Goal: Task Accomplishment & Management: Manage account settings

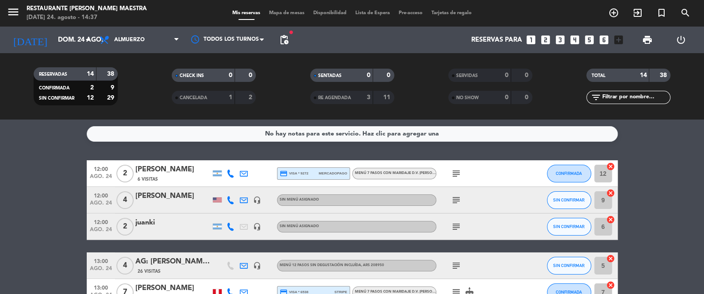
click at [611, 165] on icon "cancel" at bounding box center [610, 166] width 9 height 9
click at [611, 192] on icon "cancel" at bounding box center [610, 192] width 9 height 9
click at [609, 218] on icon "cancel" at bounding box center [610, 219] width 9 height 9
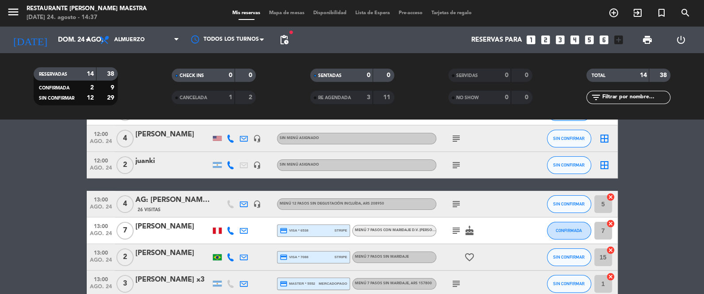
scroll to position [66, 0]
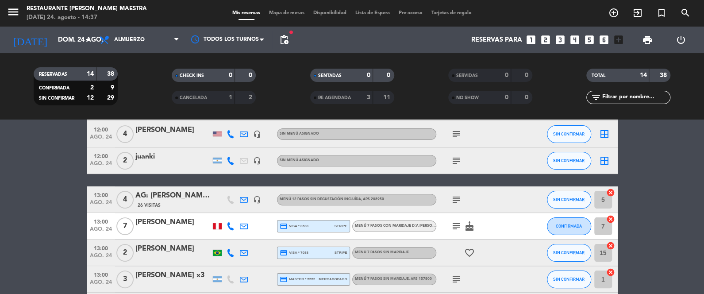
click at [611, 192] on icon "cancel" at bounding box center [610, 192] width 9 height 9
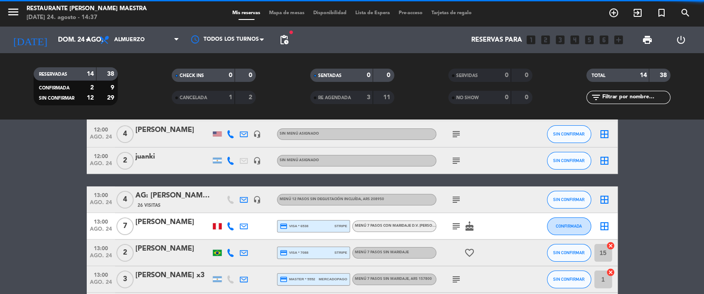
click at [611, 245] on icon "cancel" at bounding box center [610, 245] width 9 height 9
click at [611, 272] on icon "cancel" at bounding box center [610, 272] width 9 height 9
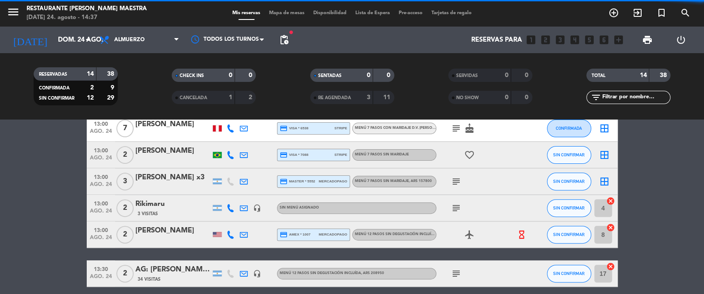
scroll to position [176, 0]
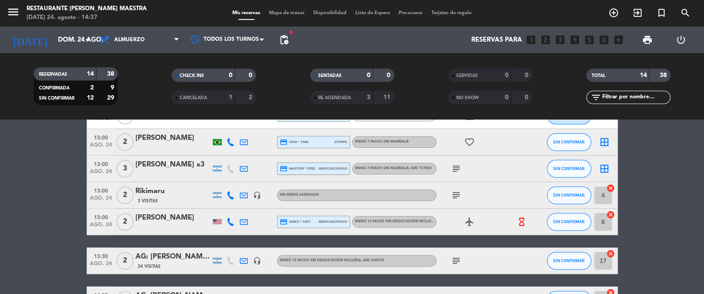
click at [611, 186] on icon "cancel" at bounding box center [610, 188] width 9 height 9
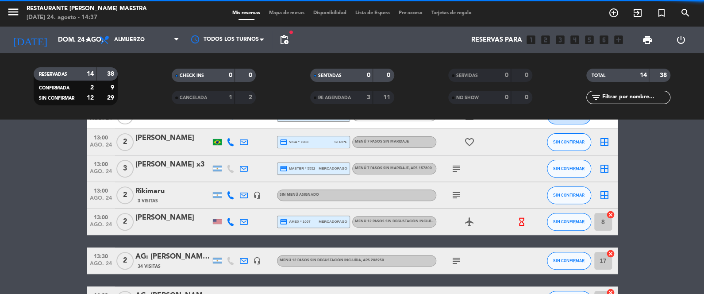
click at [611, 214] on icon "cancel" at bounding box center [610, 214] width 9 height 9
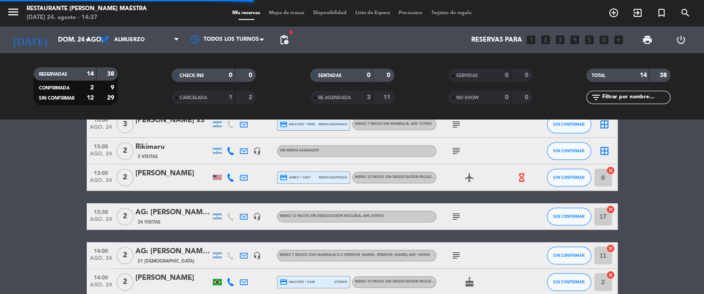
scroll to position [243, 0]
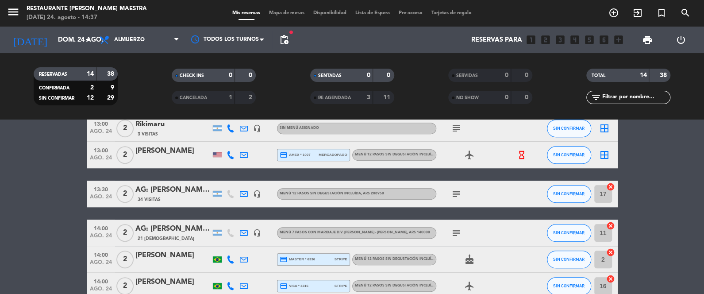
click at [609, 188] on icon "cancel" at bounding box center [610, 186] width 9 height 9
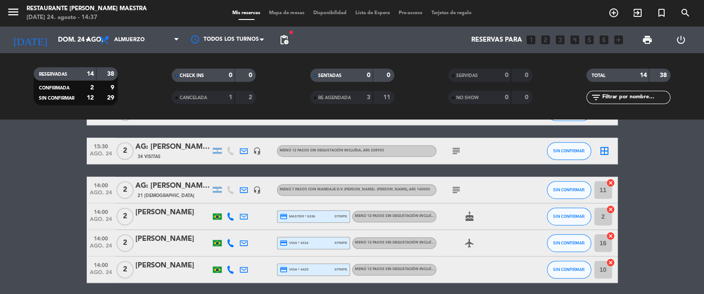
scroll to position [319, 0]
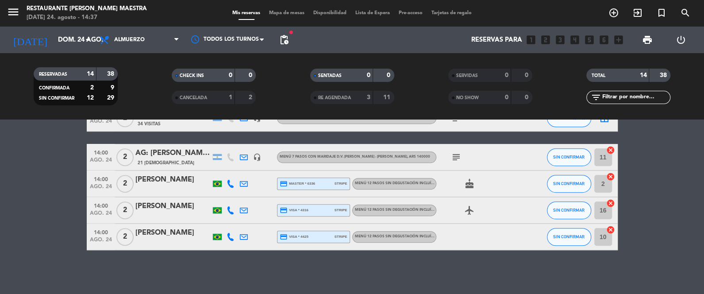
click at [610, 148] on icon "cancel" at bounding box center [610, 150] width 9 height 9
click at [611, 177] on icon "cancel" at bounding box center [610, 176] width 9 height 9
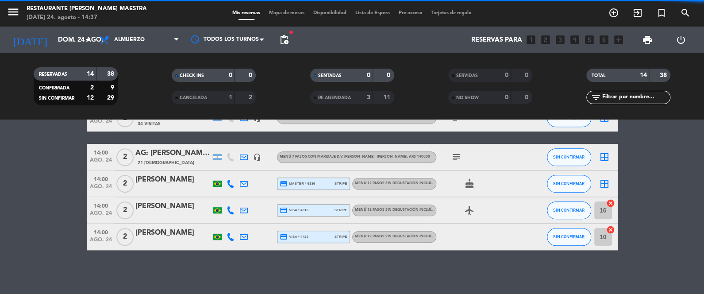
click at [610, 202] on icon "cancel" at bounding box center [610, 203] width 9 height 9
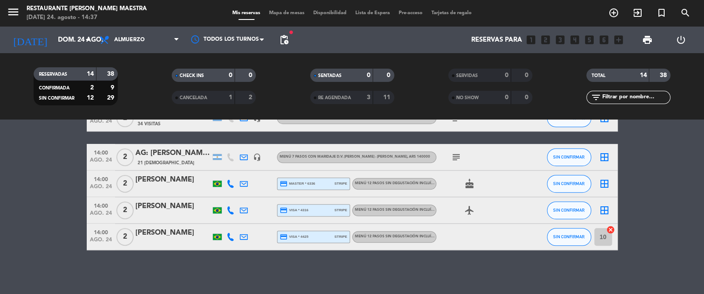
click at [611, 230] on icon "cancel" at bounding box center [610, 229] width 9 height 9
click at [291, 14] on span "Mapa de mesas" at bounding box center [287, 13] width 44 height 5
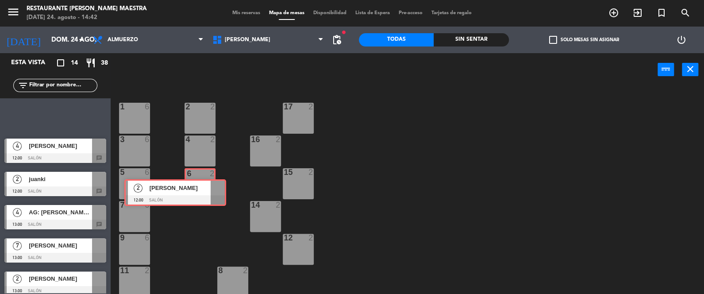
drag, startPoint x: 82, startPoint y: 116, endPoint x: 202, endPoint y: 192, distance: 142.4
click at [202, 192] on div "Esta vista crop_square 14 restaurant 38 filter_list 2 [PERSON_NAME] 12:00 Salón…" at bounding box center [352, 174] width 704 height 242
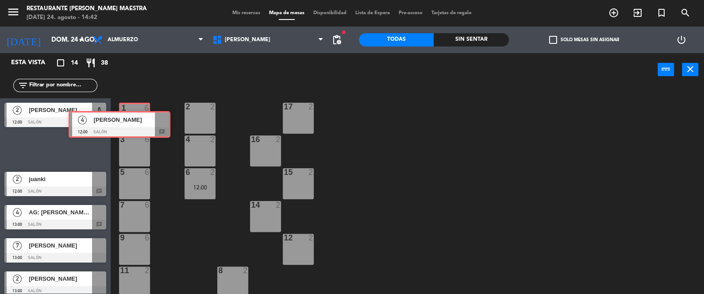
drag, startPoint x: 71, startPoint y: 145, endPoint x: 135, endPoint y: 120, distance: 68.8
click at [135, 120] on div "Esta vista crop_square 14 restaurant 38 filter_list 2 [PERSON_NAME] 12:00 Salón…" at bounding box center [352, 174] width 704 height 242
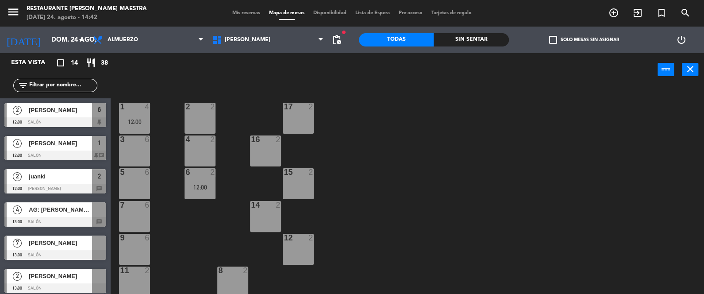
drag, startPoint x: 86, startPoint y: 175, endPoint x: 197, endPoint y: 115, distance: 125.9
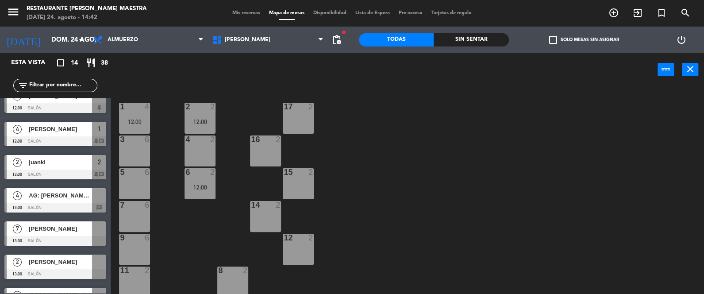
scroll to position [22, 0]
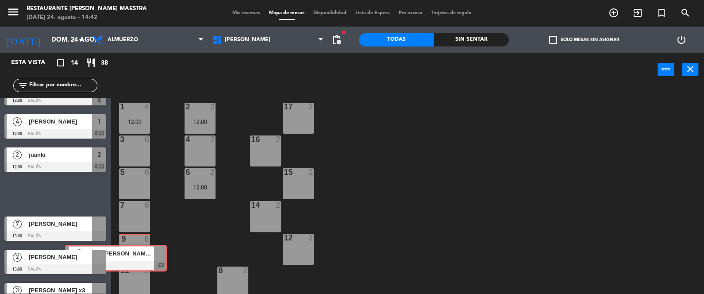
drag, startPoint x: 70, startPoint y: 189, endPoint x: 130, endPoint y: 253, distance: 88.2
click at [130, 253] on div "Esta vista crop_square 14 restaurant 38 filter_list 2 [PERSON_NAME] 12:00 Salón…" at bounding box center [352, 174] width 704 height 242
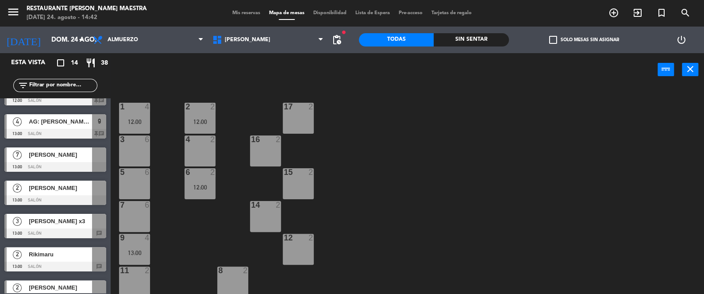
scroll to position [88, 0]
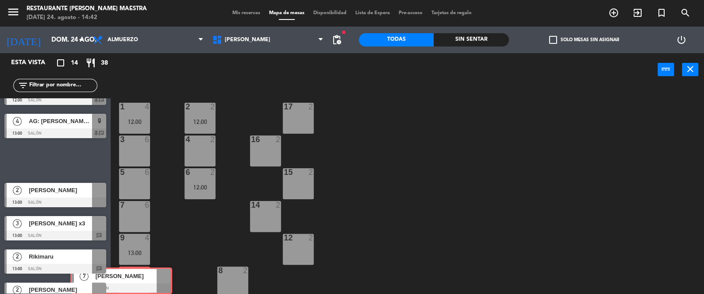
drag, startPoint x: 68, startPoint y: 158, endPoint x: 134, endPoint y: 279, distance: 137.6
click at [134, 279] on div "Esta vista crop_square 14 restaurant 38 filter_list 2 [PERSON_NAME] 12:00 Salón…" at bounding box center [352, 174] width 704 height 242
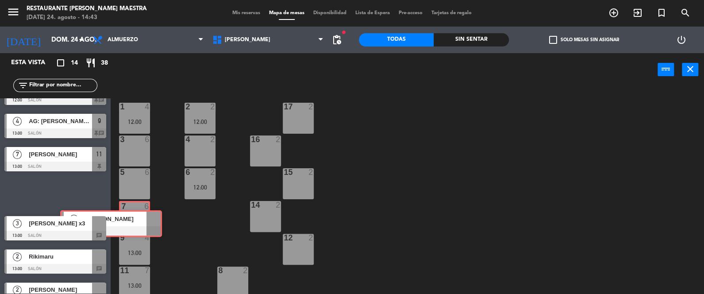
drag, startPoint x: 79, startPoint y: 189, endPoint x: 134, endPoint y: 218, distance: 62.3
click at [134, 218] on div "Esta vista crop_square 14 restaurant 38 filter_list 2 [PERSON_NAME] 12:00 Salón…" at bounding box center [352, 174] width 704 height 242
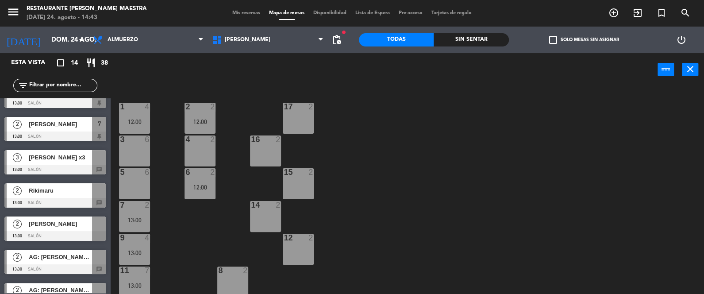
scroll to position [155, 0]
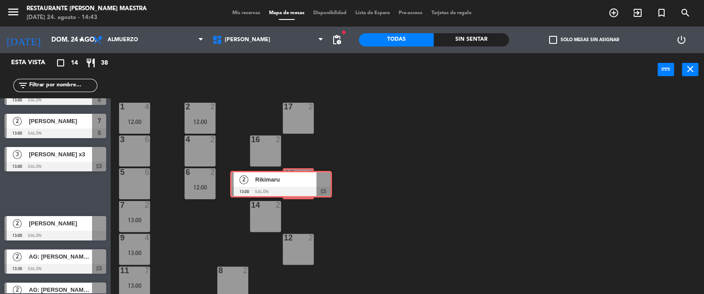
drag, startPoint x: 63, startPoint y: 195, endPoint x: 290, endPoint y: 186, distance: 226.7
click at [290, 186] on div "Esta vista crop_square 14 restaurant 38 filter_list 2 [PERSON_NAME] 12:00 Salón…" at bounding box center [352, 174] width 704 height 242
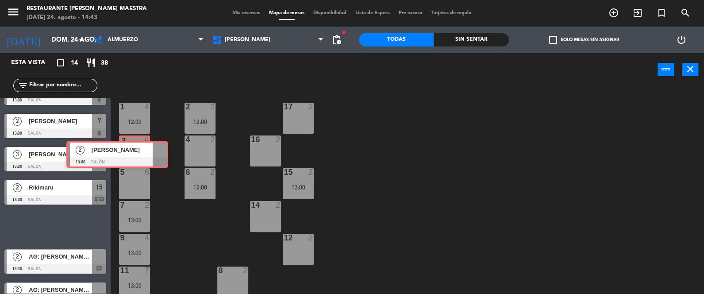
drag, startPoint x: 83, startPoint y: 220, endPoint x: 145, endPoint y: 149, distance: 94.0
click at [145, 149] on div "Esta vista crop_square 14 restaurant 38 filter_list 2 [PERSON_NAME] 12:00 Salón…" at bounding box center [352, 174] width 704 height 242
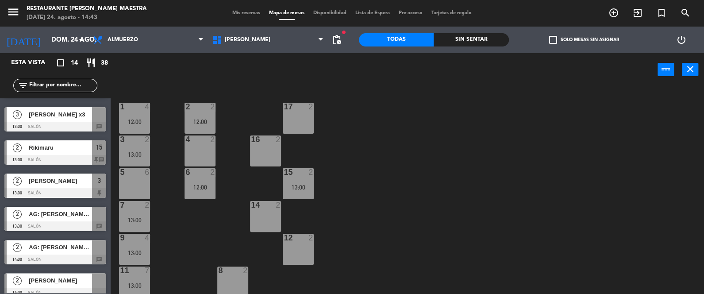
scroll to position [199, 0]
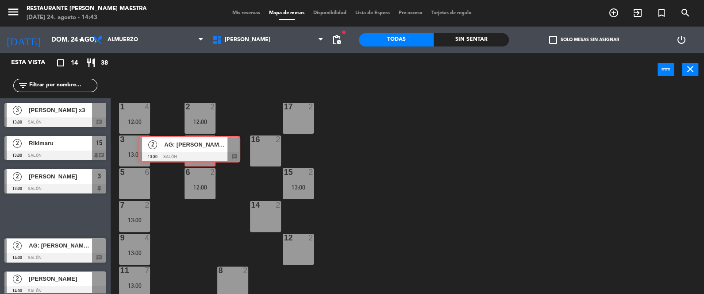
drag, startPoint x: 70, startPoint y: 215, endPoint x: 203, endPoint y: 149, distance: 149.0
click at [203, 149] on div "Esta vista crop_square 14 restaurant 38 filter_list 2 [PERSON_NAME] 12:00 Salón…" at bounding box center [352, 174] width 704 height 242
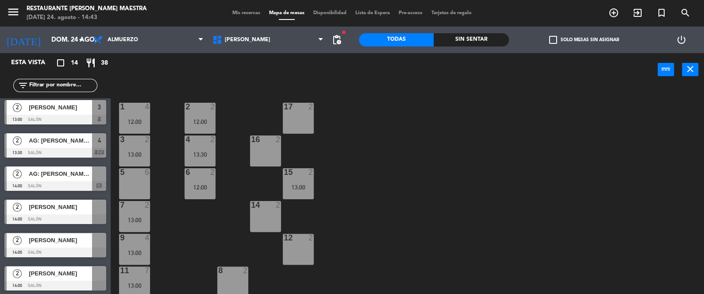
scroll to position [269, 0]
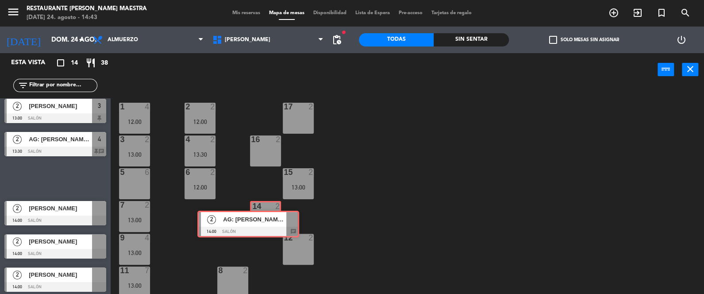
drag, startPoint x: 68, startPoint y: 183, endPoint x: 261, endPoint y: 229, distance: 198.3
click at [261, 229] on div "Esta vista crop_square 14 restaurant 38 filter_list 2 [PERSON_NAME] 12:00 Salón…" at bounding box center [352, 174] width 704 height 242
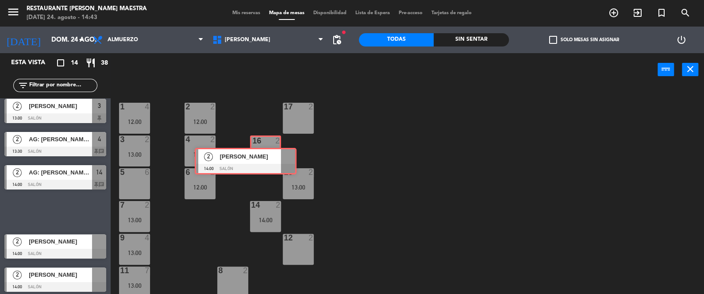
drag, startPoint x: 67, startPoint y: 208, endPoint x: 257, endPoint y: 158, distance: 196.7
click at [257, 158] on div "Esta vista crop_square 14 restaurant 38 filter_list 2 [PERSON_NAME] 12:00 Salón…" at bounding box center [352, 174] width 704 height 242
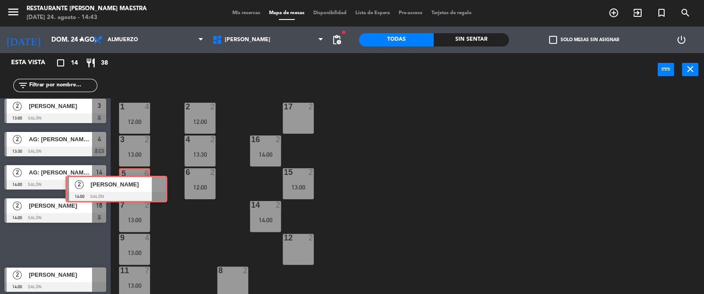
drag, startPoint x: 79, startPoint y: 237, endPoint x: 140, endPoint y: 182, distance: 82.4
click at [140, 182] on div "Esta vista crop_square 14 restaurant 38 filter_list 2 [PERSON_NAME] 12:00 Salón…" at bounding box center [352, 174] width 704 height 242
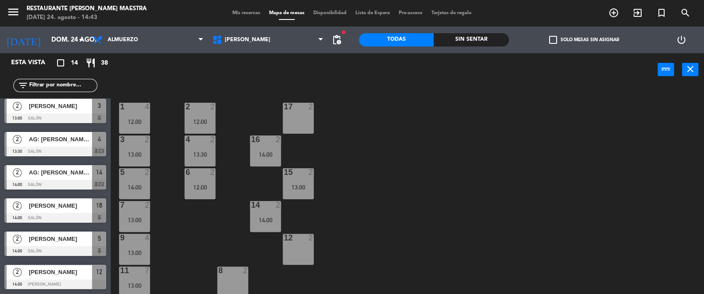
drag, startPoint x: 89, startPoint y: 267, endPoint x: 297, endPoint y: 248, distance: 208.8
click at [100, 269] on div "2 [PERSON_NAME] 14:00 Salón 12" at bounding box center [55, 276] width 111 height 33
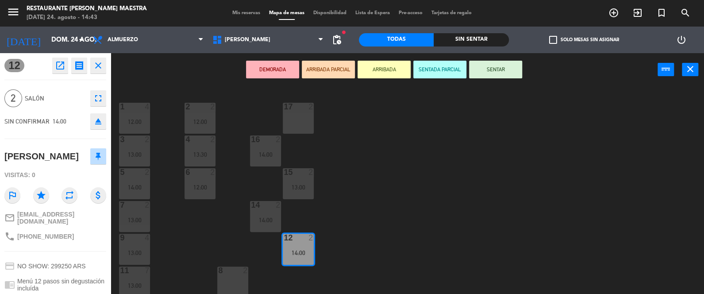
click at [491, 69] on button "SENTAR" at bounding box center [495, 70] width 53 height 18
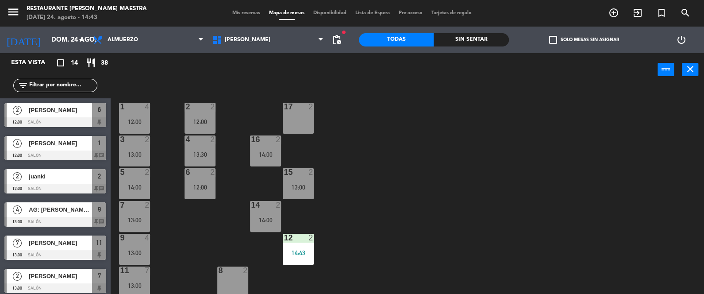
scroll to position [1, 0]
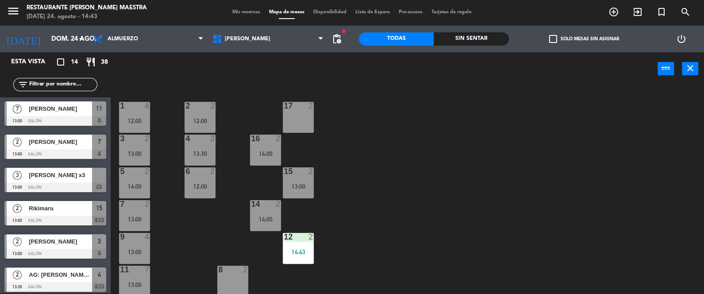
click at [469, 40] on div "Sin sentar" at bounding box center [470, 38] width 75 height 13
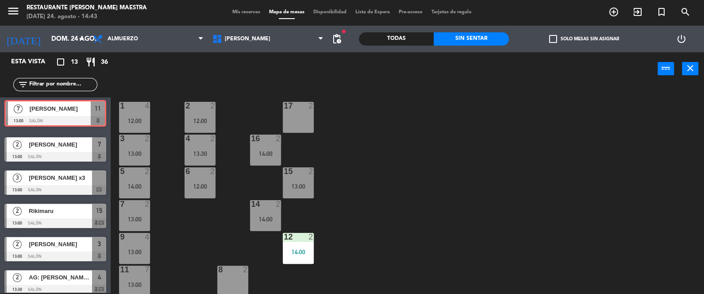
drag, startPoint x: 99, startPoint y: 112, endPoint x: 218, endPoint y: 90, distance: 120.6
click at [100, 112] on div "7 [PERSON_NAME] 13:00 Salón 11 7 [PERSON_NAME] 13:00 Salón 11" at bounding box center [55, 115] width 111 height 36
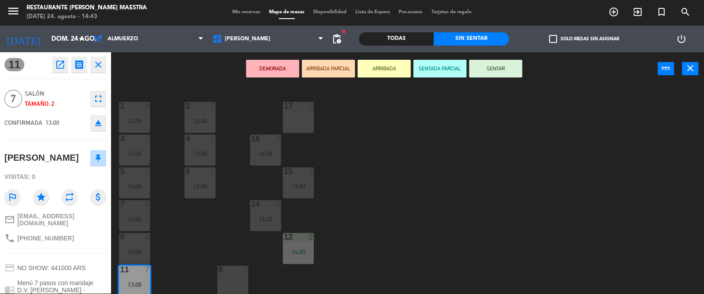
click at [494, 69] on button "SENTAR" at bounding box center [495, 69] width 53 height 18
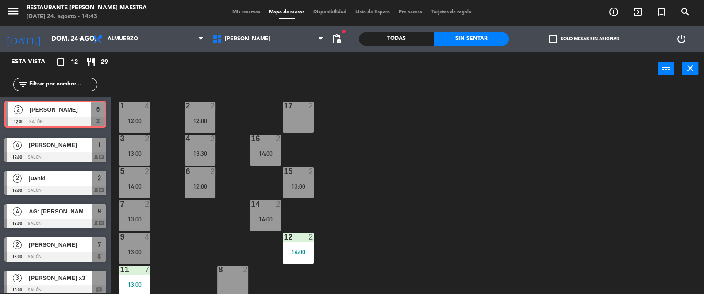
click at [90, 113] on div "2 [PERSON_NAME] 12:00 Salón 6 2 [PERSON_NAME] 12:00 Salón 6" at bounding box center [55, 115] width 111 height 36
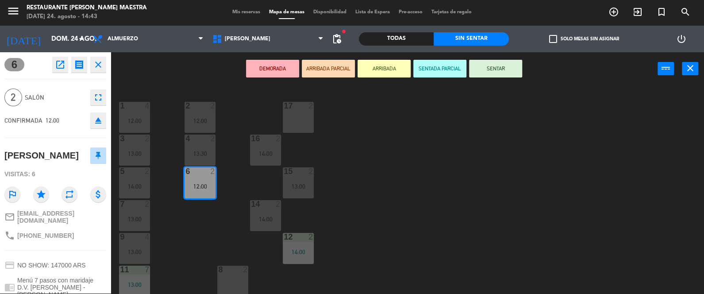
click at [503, 66] on button "SENTAR" at bounding box center [495, 69] width 53 height 18
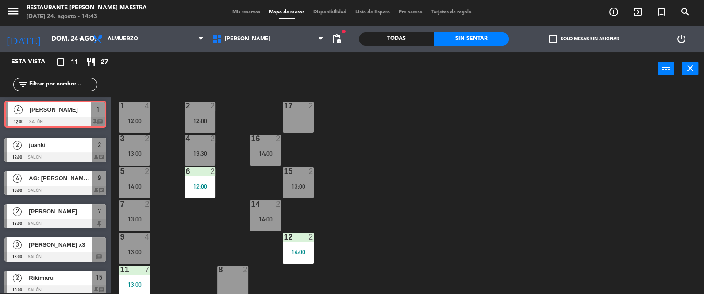
drag, startPoint x: 96, startPoint y: 120, endPoint x: 96, endPoint y: 115, distance: 5.8
click at [96, 115] on div "4 [PERSON_NAME] 12:00 Salón 1 chat 4 [PERSON_NAME] 12:00 Salón 1 chat" at bounding box center [55, 115] width 111 height 36
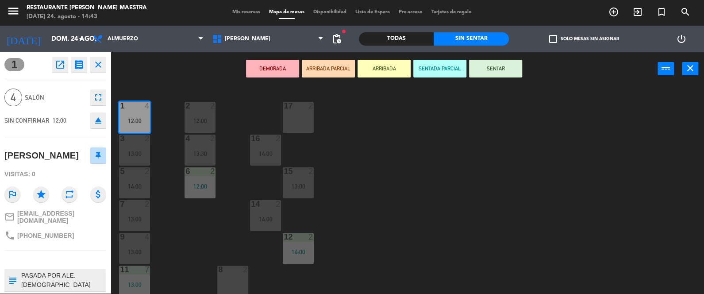
click at [503, 63] on button "SENTAR" at bounding box center [495, 69] width 53 height 18
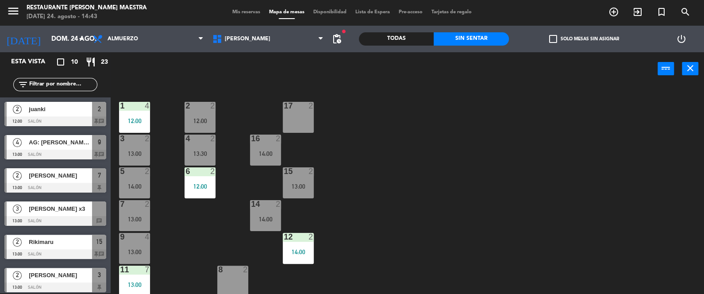
click at [101, 111] on div "2 juanki 12:00 Salón 2 chat" at bounding box center [55, 113] width 111 height 33
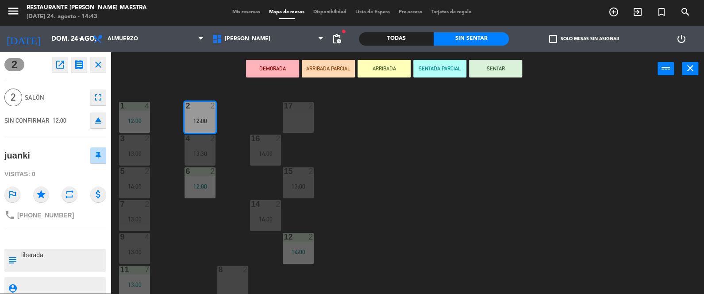
click at [499, 68] on button "SENTAR" at bounding box center [495, 69] width 53 height 18
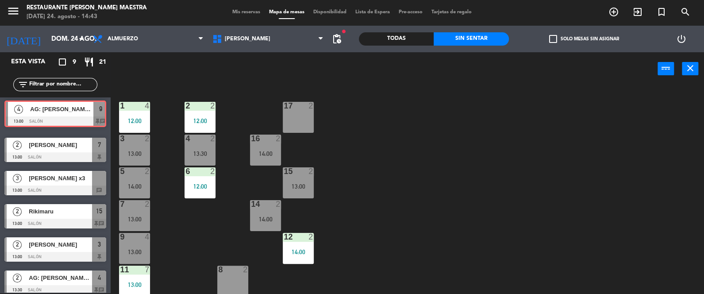
click at [102, 115] on div "4 AG: [PERSON_NAME] x 4 / HON TRAVEL 13:00 Salón 9 chat 4 AG: [PERSON_NAME] x 4…" at bounding box center [55, 115] width 111 height 36
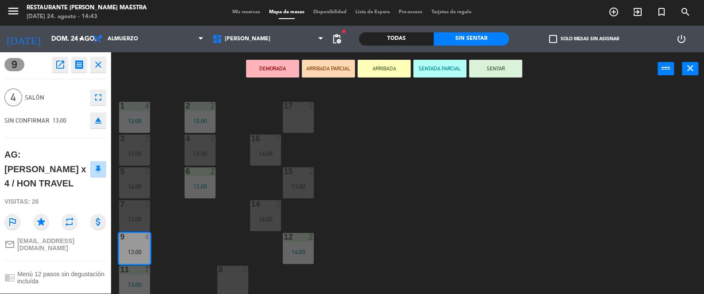
click at [505, 63] on button "SENTAR" at bounding box center [495, 69] width 53 height 18
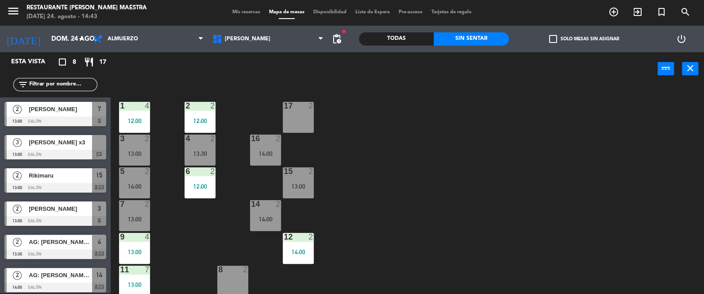
click at [103, 110] on div "2 [PERSON_NAME] 13:00 Salón 7" at bounding box center [55, 113] width 111 height 33
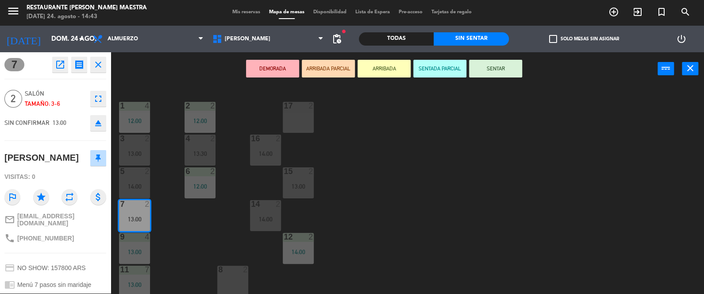
click at [487, 67] on button "SENTAR" at bounding box center [495, 69] width 53 height 18
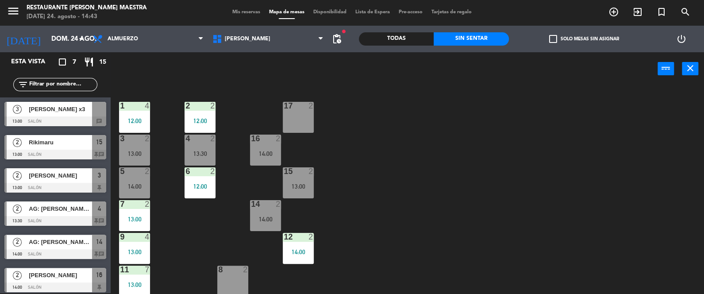
click at [98, 142] on span "15" at bounding box center [99, 142] width 6 height 11
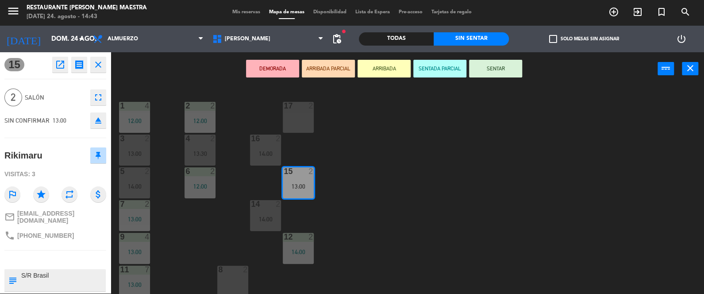
click at [510, 65] on button "SENTAR" at bounding box center [495, 69] width 53 height 18
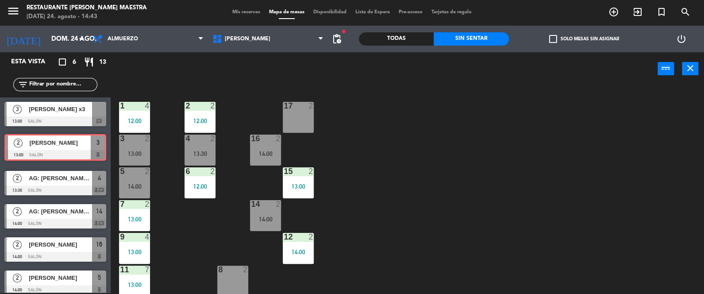
click at [100, 146] on div "2 [PERSON_NAME] 13:00 Salón 3 2 [PERSON_NAME] 13:00 Salón 3" at bounding box center [55, 148] width 111 height 36
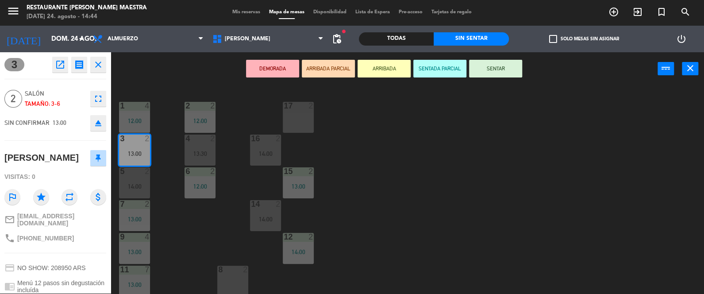
click at [507, 71] on button "SENTAR" at bounding box center [495, 69] width 53 height 18
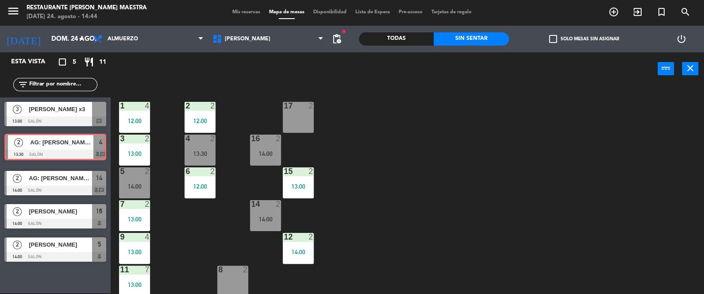
click at [103, 148] on div "2 AG: [PERSON_NAME] X 2 / MAMUT 13:30 Salón 4 chat 2 AG: [PERSON_NAME] X 2 / MA…" at bounding box center [55, 148] width 111 height 36
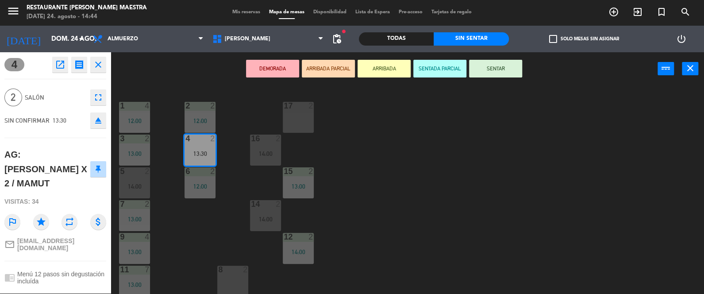
click at [496, 69] on button "SENTAR" at bounding box center [495, 69] width 53 height 18
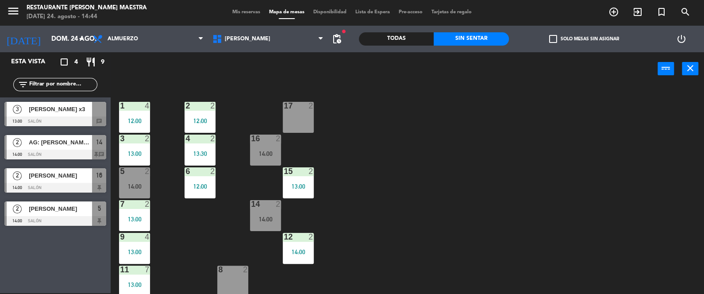
click at [99, 148] on div "2 AG: [PERSON_NAME] x 2 / CIMEIRATUR - [PERSON_NAME] 14:00 Salón 14 chat" at bounding box center [55, 146] width 111 height 33
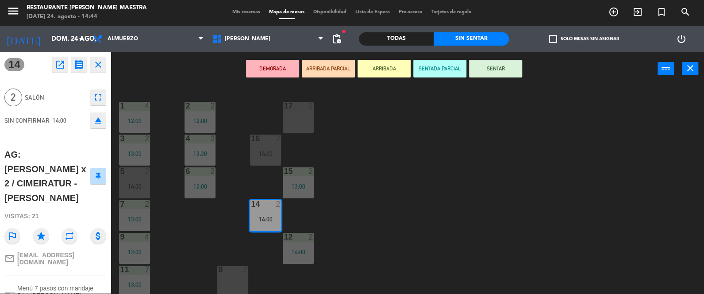
click at [478, 65] on button "SENTAR" at bounding box center [495, 69] width 53 height 18
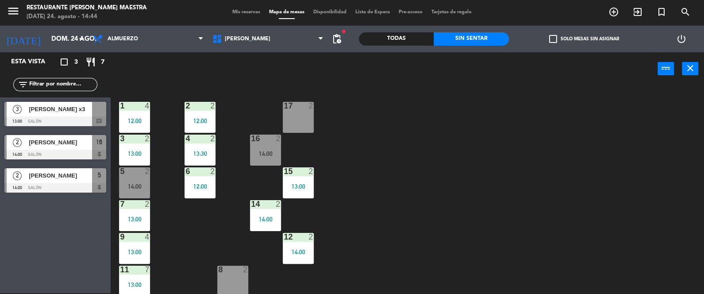
click at [101, 142] on div "2 [PERSON_NAME] 14:00 Salón 16" at bounding box center [55, 146] width 111 height 33
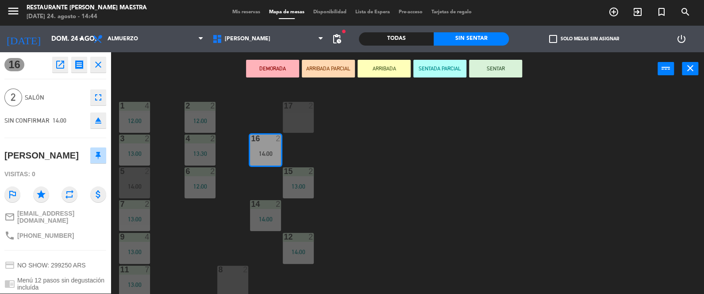
click at [488, 64] on button "SENTAR" at bounding box center [495, 69] width 53 height 18
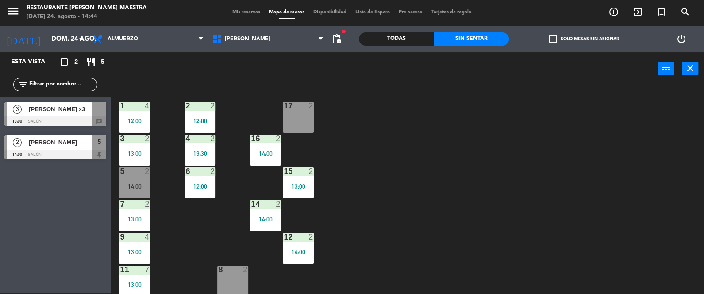
click at [100, 143] on div "2 [PERSON_NAME] 14:00 Salón 5" at bounding box center [55, 146] width 111 height 33
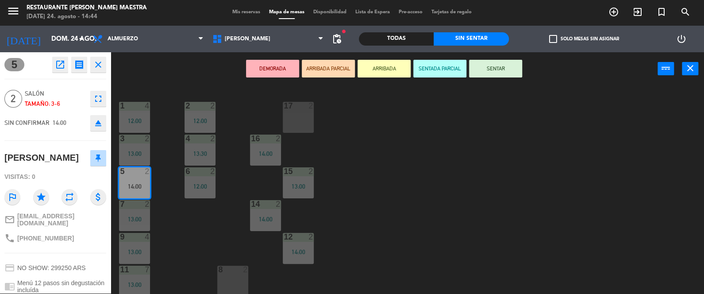
click at [497, 69] on button "SENTAR" at bounding box center [495, 69] width 53 height 18
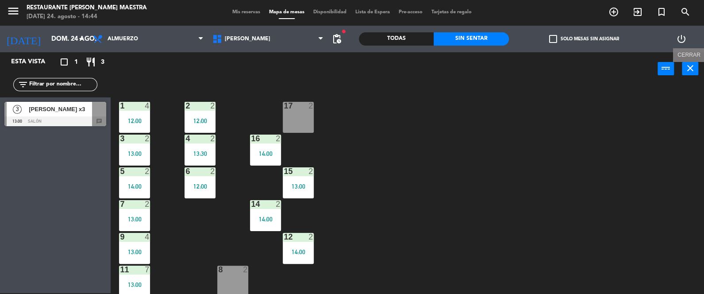
click at [690, 69] on icon "close" at bounding box center [690, 68] width 11 height 11
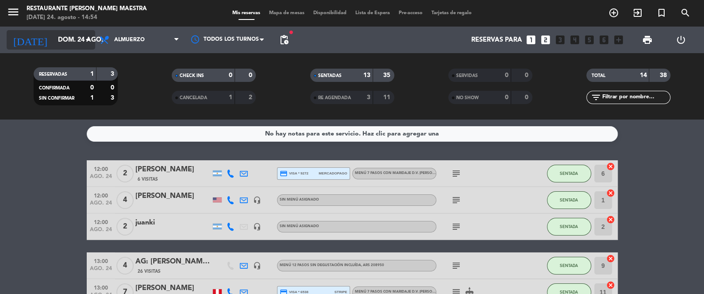
click at [78, 38] on input "dom. 24 ago." at bounding box center [96, 40] width 85 height 16
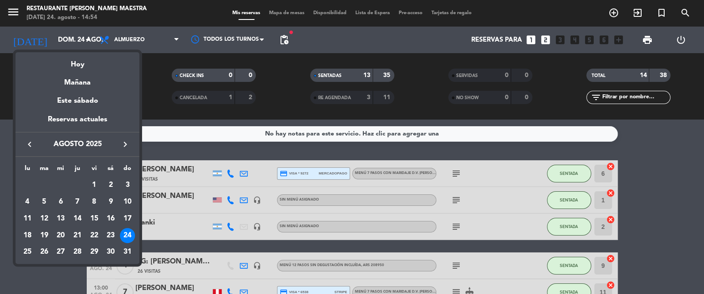
click at [27, 252] on div "25" at bounding box center [27, 251] width 15 height 15
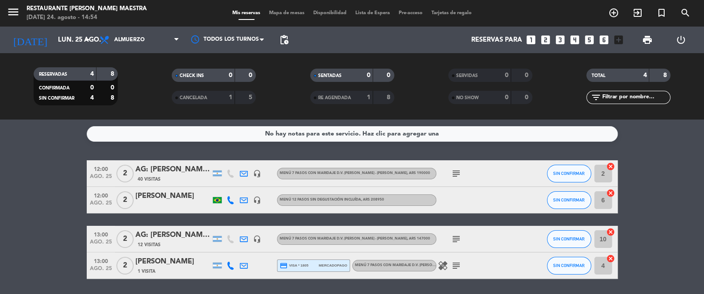
click at [190, 197] on div "[PERSON_NAME]" at bounding box center [172, 196] width 75 height 12
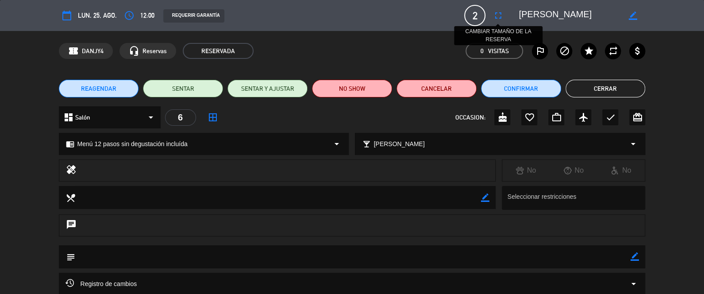
click at [498, 14] on icon "fullscreen" at bounding box center [497, 15] width 11 height 11
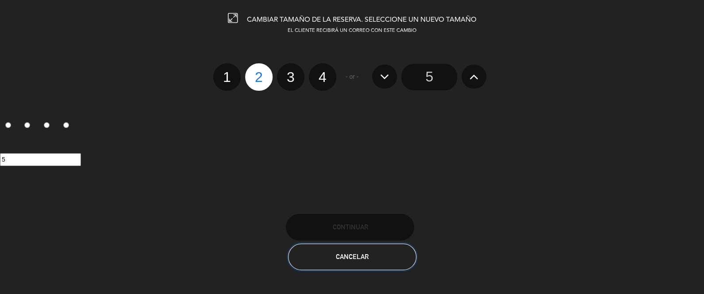
drag, startPoint x: 363, startPoint y: 252, endPoint x: 344, endPoint y: 241, distance: 22.0
click at [362, 253] on span "Cancelar" at bounding box center [352, 257] width 33 height 8
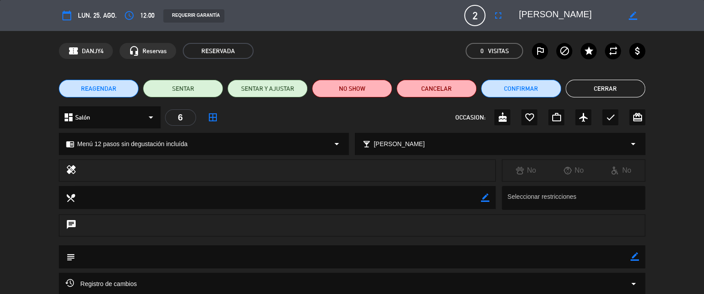
click at [142, 16] on span "12:00" at bounding box center [147, 15] width 14 height 11
click at [130, 11] on icon "access_time" at bounding box center [129, 15] width 11 height 11
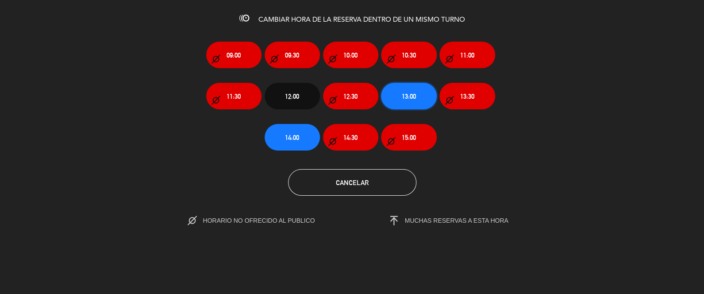
click at [412, 100] on span "13:00" at bounding box center [409, 96] width 14 height 10
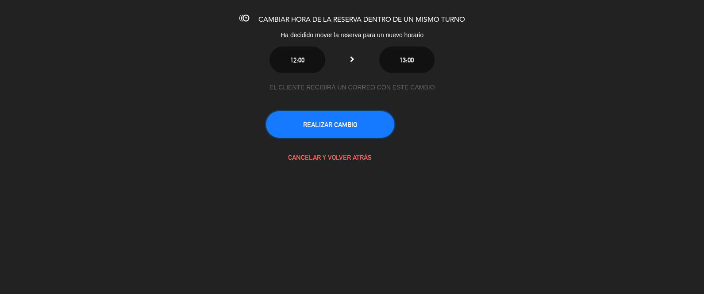
drag, startPoint x: 346, startPoint y: 119, endPoint x: 341, endPoint y: 126, distance: 8.2
click at [341, 126] on button "REALIZAR CAMBIO" at bounding box center [330, 124] width 128 height 27
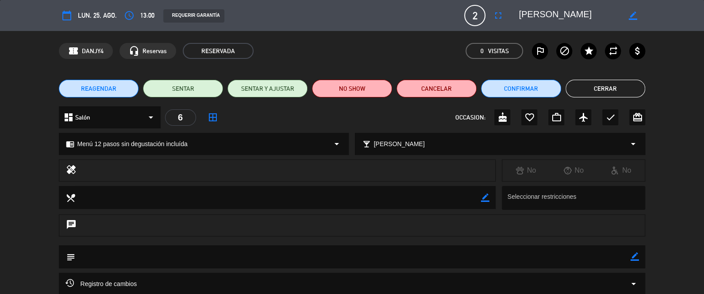
drag, startPoint x: 624, startPoint y: 85, endPoint x: 621, endPoint y: 89, distance: 4.6
click at [621, 89] on button "Cerrar" at bounding box center [605, 89] width 80 height 18
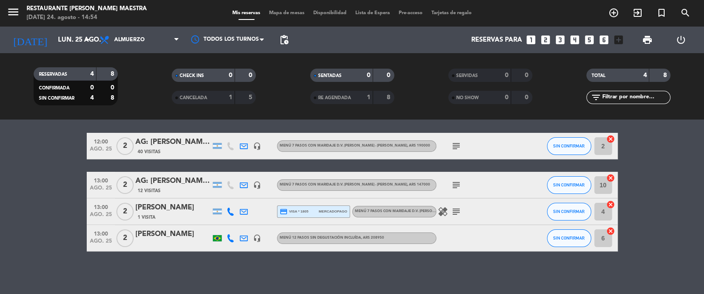
scroll to position [29, 0]
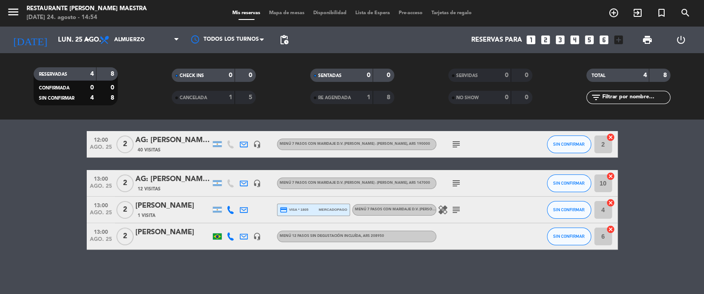
click at [230, 230] on div at bounding box center [230, 236] width 13 height 26
click at [660, 158] on bookings-row "12:00 [DATE] 2 AG: [PERSON_NAME] [PERSON_NAME] x2 / SUNTRIP 40 Visitas headset_…" at bounding box center [352, 190] width 704 height 119
click at [161, 235] on div "[PERSON_NAME]" at bounding box center [172, 232] width 75 height 12
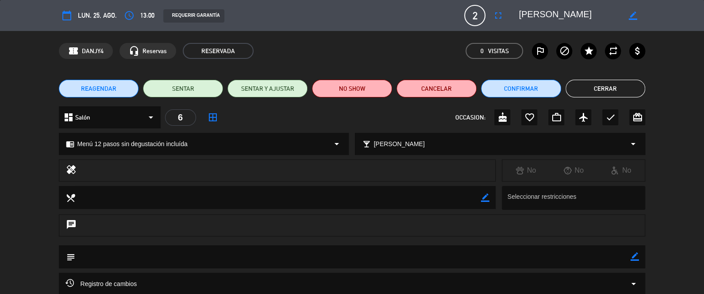
click at [611, 83] on button "Cerrar" at bounding box center [605, 89] width 80 height 18
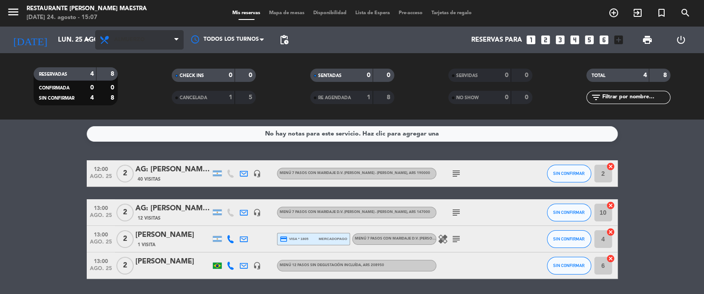
scroll to position [0, 0]
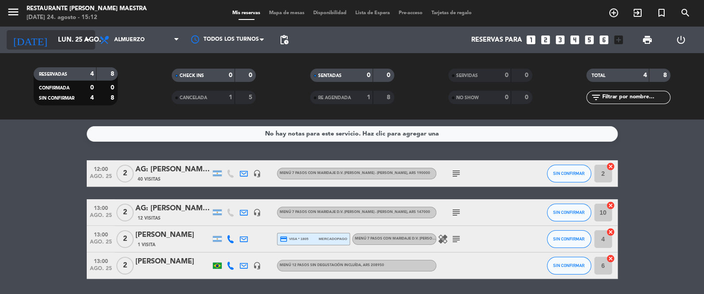
click at [84, 36] on icon "arrow_drop_down" at bounding box center [87, 40] width 11 height 11
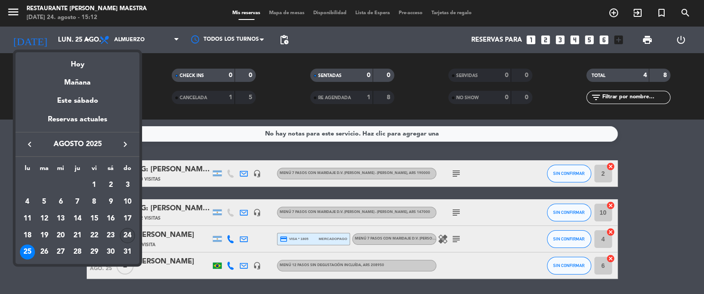
click at [129, 232] on div "24" at bounding box center [127, 235] width 15 height 15
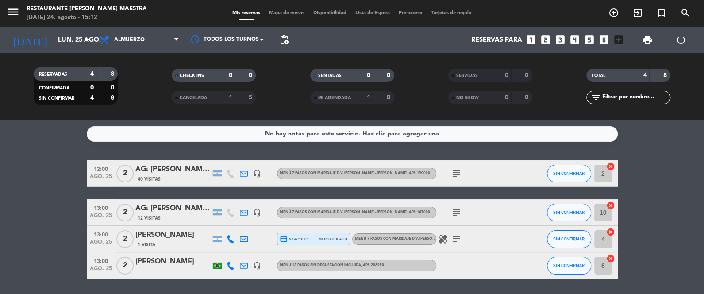
type input "dom. 24 ago."
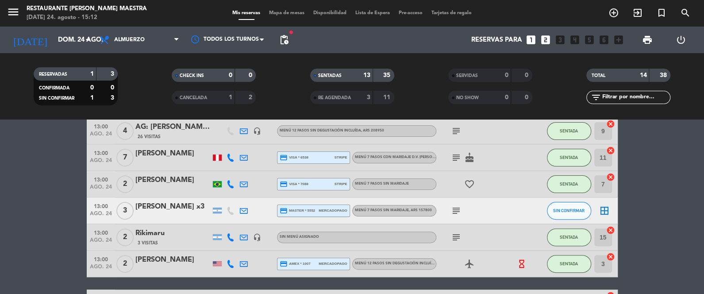
scroll to position [132, 0]
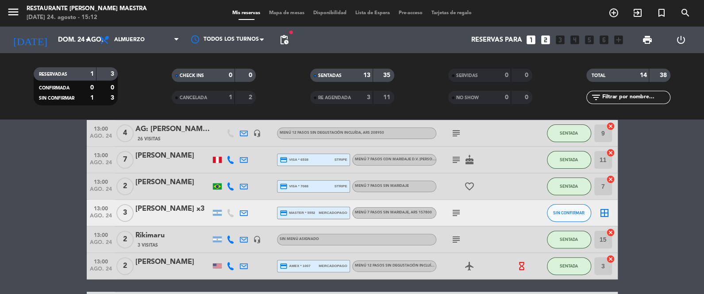
click at [161, 209] on div "[PERSON_NAME] x3" at bounding box center [172, 209] width 75 height 12
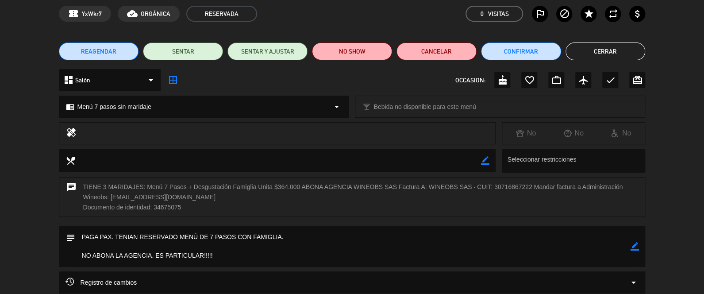
scroll to position [15, 0]
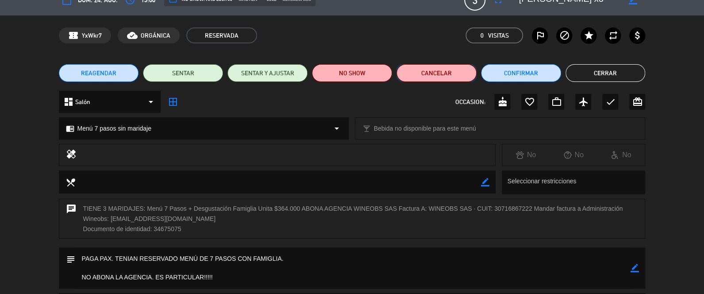
click at [463, 71] on button "Cancelar" at bounding box center [436, 73] width 80 height 18
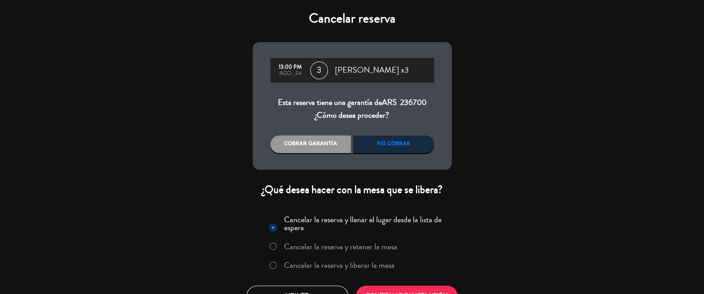
click at [361, 262] on label "Cancelar la reserva y liberar la mesa" at bounding box center [339, 265] width 111 height 8
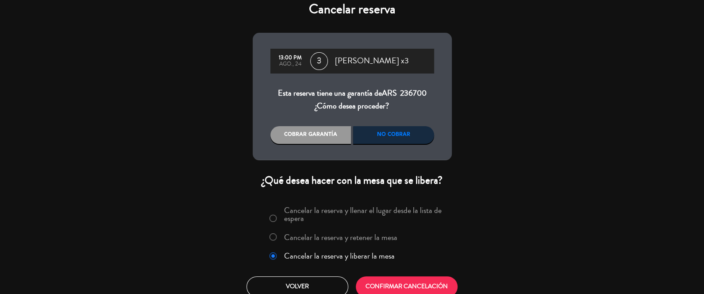
scroll to position [19, 0]
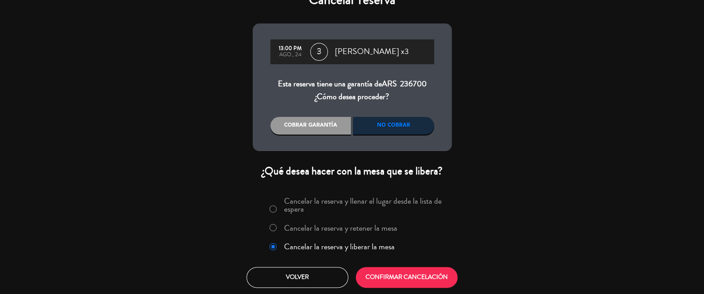
click at [625, 52] on div "Cancelar reserva 13:00 PM ago., 24 3 [PERSON_NAME] x3 Esta reserva tiene una ga…" at bounding box center [352, 147] width 704 height 294
click at [378, 276] on button "CONFIRMAR CANCELACIÓN" at bounding box center [407, 277] width 102 height 21
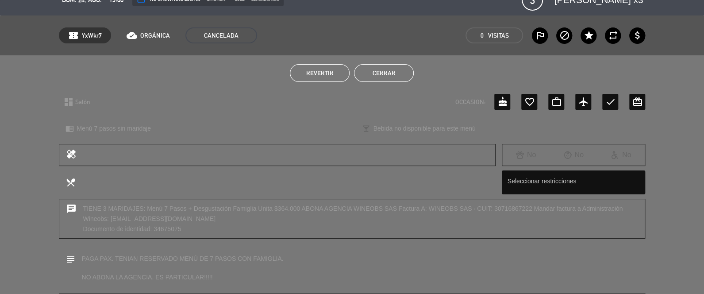
click at [390, 71] on button "Cerrar" at bounding box center [384, 73] width 60 height 18
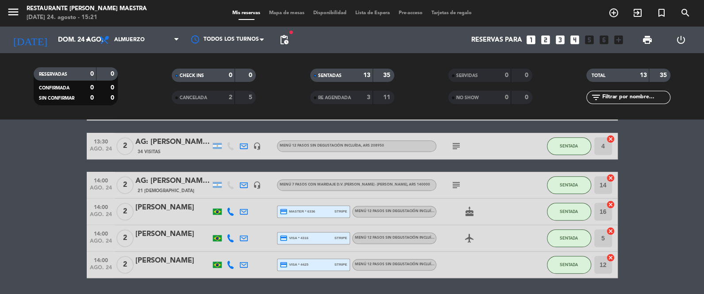
scroll to position [265, 0]
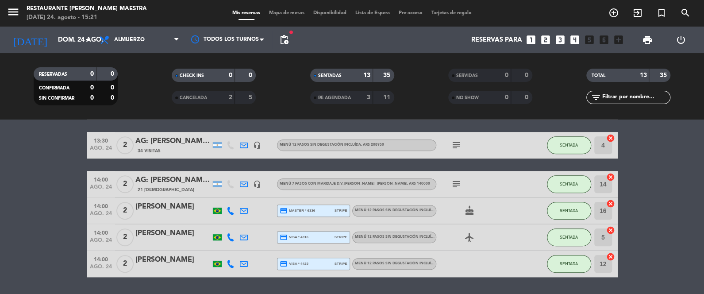
click at [685, 242] on bookings-row "12:00 [DATE] 2 [PERSON_NAME] 6 Visitas credit_card visa * 9272 mercadopago Menú…" at bounding box center [352, 86] width 704 height 382
click at [134, 33] on span "Almuerzo" at bounding box center [139, 39] width 88 height 19
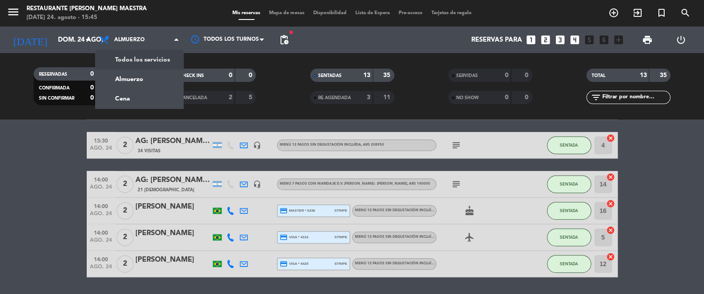
click at [74, 28] on div "[DATE] [DATE] arrow_drop_down" at bounding box center [51, 40] width 88 height 27
